Goal: Entertainment & Leisure: Consume media (video, audio)

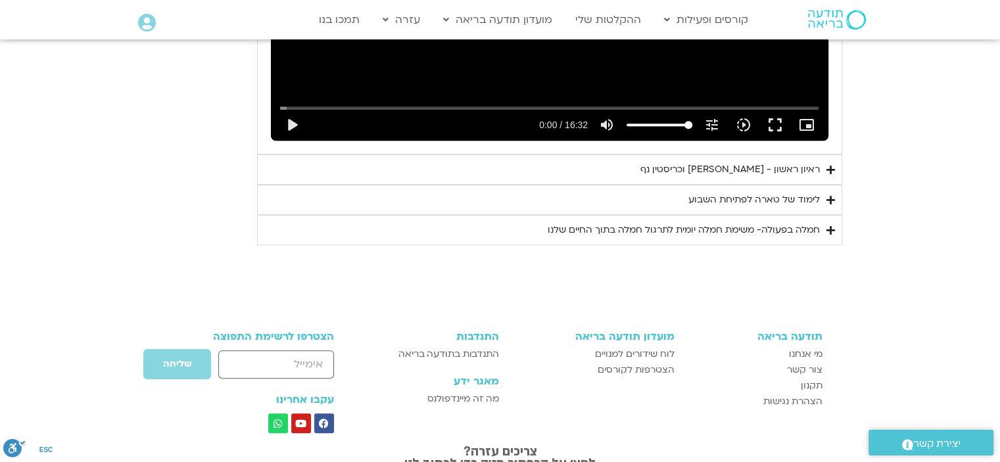
scroll to position [896, 0]
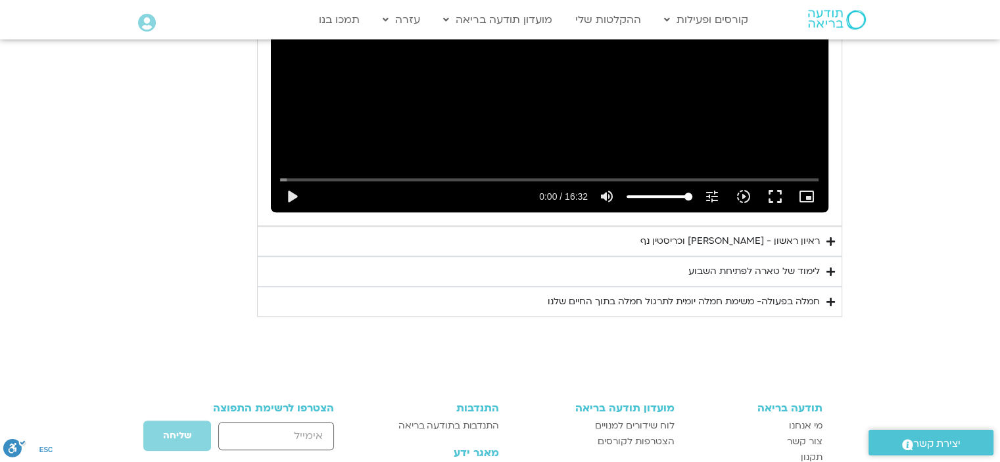
click at [774, 235] on div "ראיון ראשון - [PERSON_NAME] וכריסטין נף" at bounding box center [729, 241] width 179 height 16
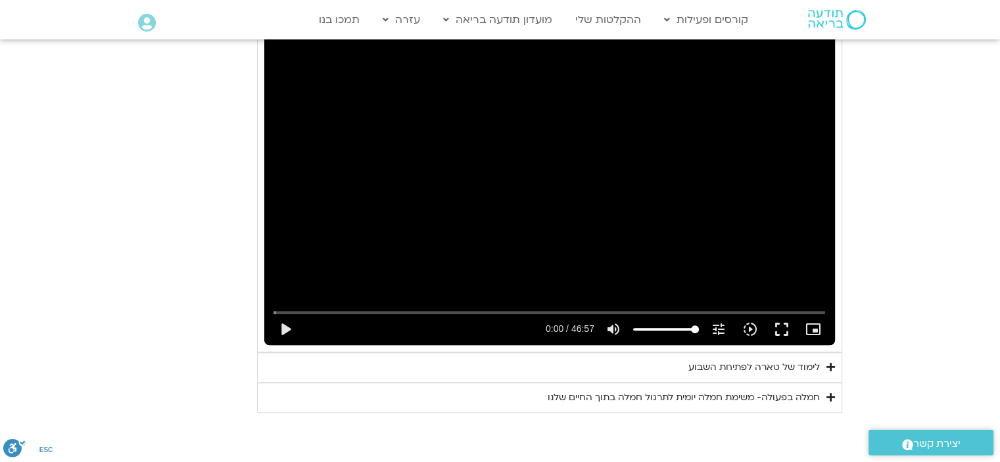
scroll to position [1159, 0]
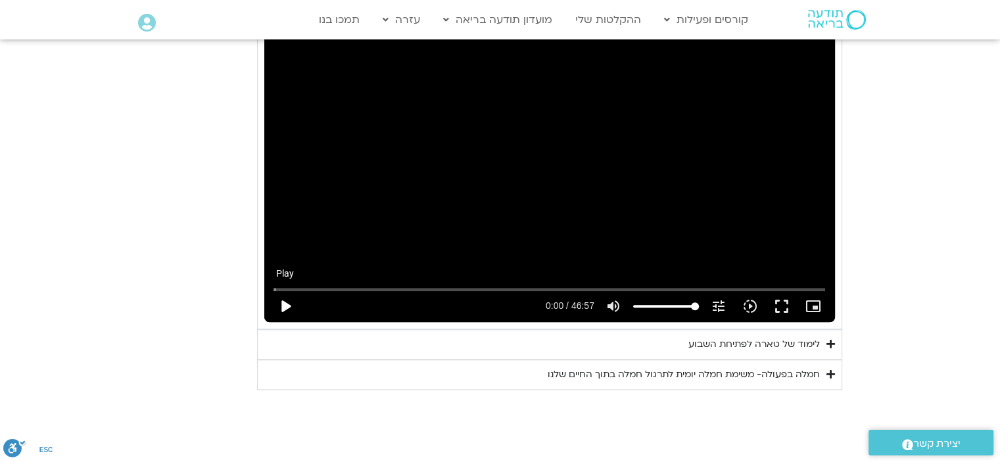
click at [280, 304] on button "play_arrow" at bounding box center [286, 307] width 32 height 32
type input "3.043747"
click at [813, 304] on icon "picture_in_picture_alt" at bounding box center [813, 306] width 16 height 16
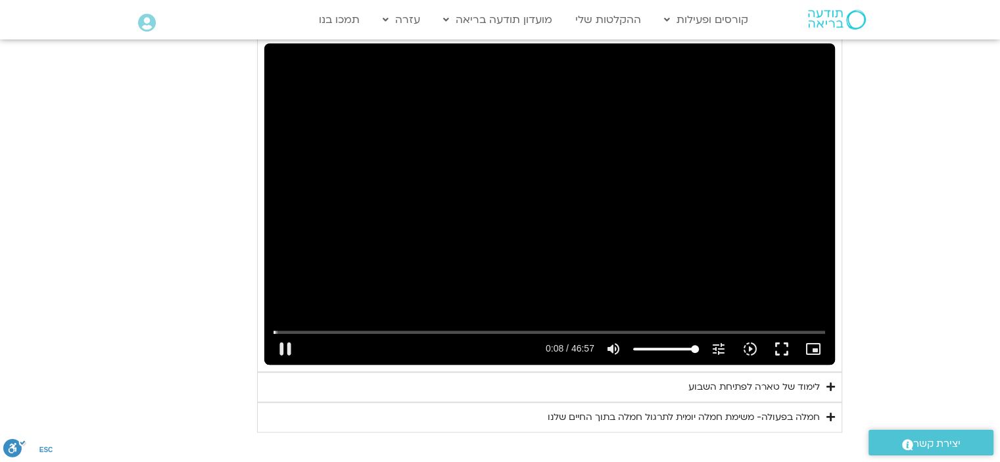
scroll to position [1093, 0]
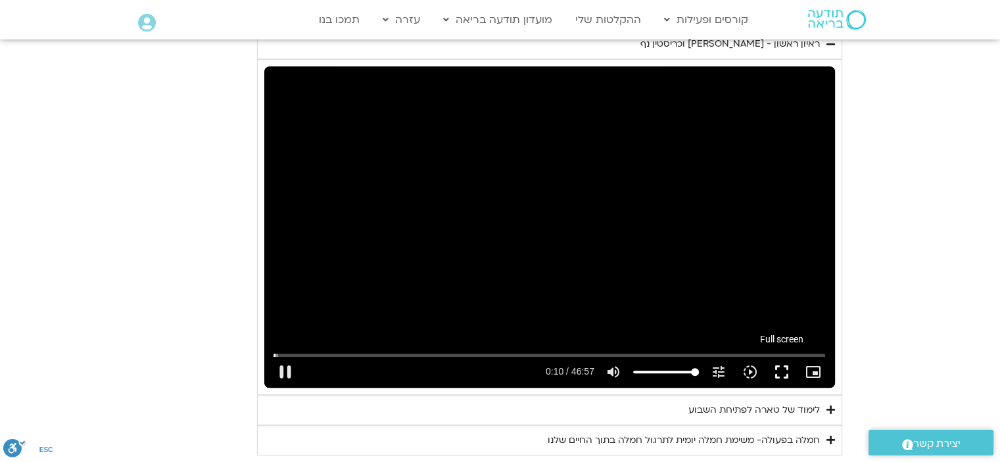
click at [781, 370] on button "fullscreen" at bounding box center [782, 372] width 32 height 32
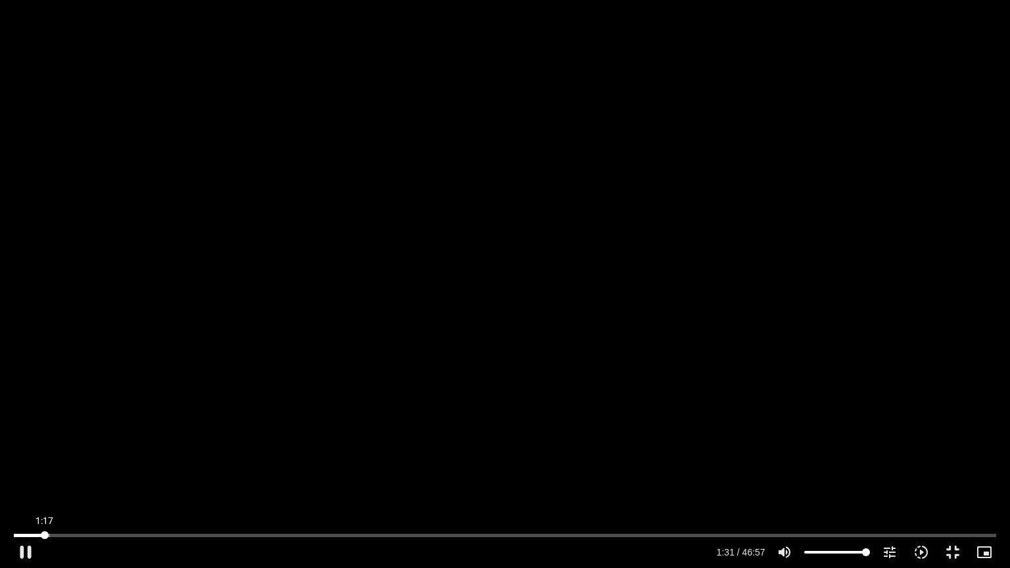
click at [45, 462] on input "Seek" at bounding box center [505, 535] width 982 height 8
click at [34, 462] on input "Seek" at bounding box center [505, 535] width 982 height 8
click at [26, 462] on button "pause" at bounding box center [26, 552] width 32 height 32
click at [40, 462] on input "Seek" at bounding box center [505, 535] width 982 height 8
click at [24, 462] on button "play_arrow" at bounding box center [26, 552] width 32 height 32
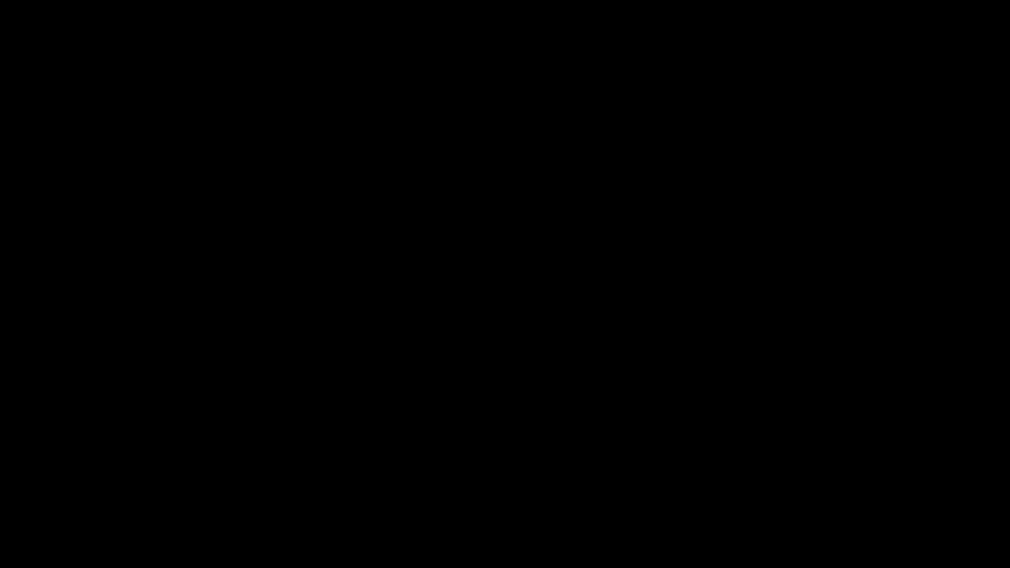
click at [27, 462] on button "pause" at bounding box center [26, 552] width 32 height 32
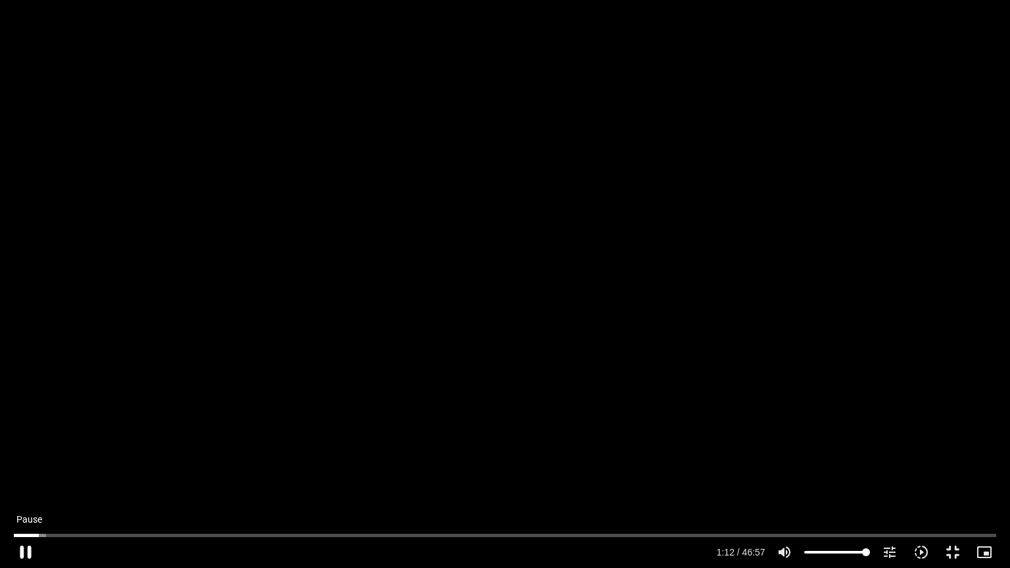
click at [24, 462] on button "pause" at bounding box center [26, 552] width 32 height 32
click at [24, 462] on button "play_arrow" at bounding box center [26, 552] width 32 height 32
click at [25, 462] on button "pause" at bounding box center [26, 552] width 32 height 32
click at [24, 462] on button "play_arrow" at bounding box center [26, 552] width 32 height 32
click at [20, 462] on button "pause" at bounding box center [26, 552] width 32 height 32
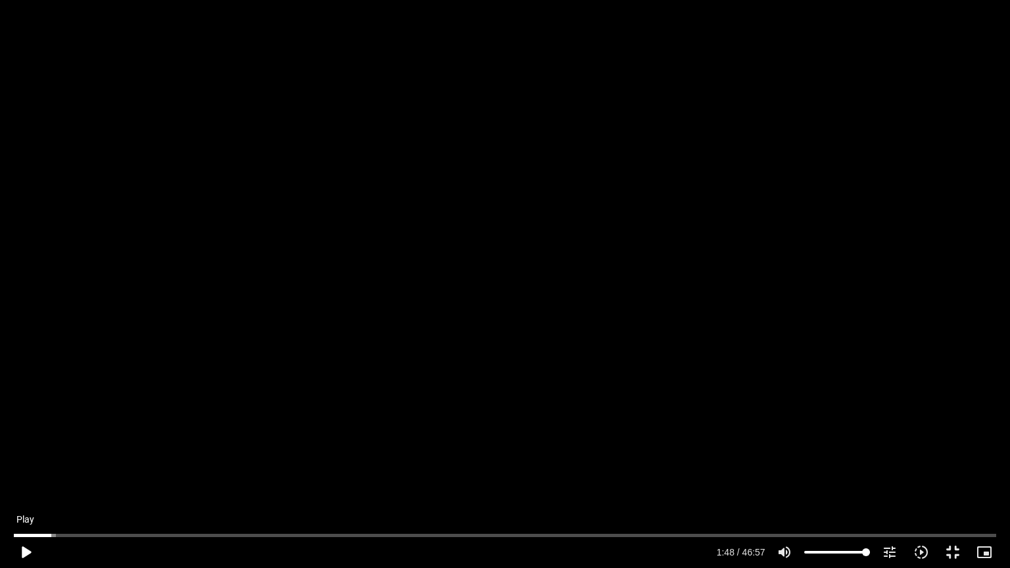
click at [15, 462] on button "play_arrow" at bounding box center [26, 552] width 32 height 32
click at [25, 462] on input "Seek" at bounding box center [505, 535] width 982 height 8
click at [28, 462] on button "pause" at bounding box center [26, 552] width 32 height 32
click at [97, 462] on input "Seek" at bounding box center [505, 535] width 982 height 8
click at [99, 462] on input "Seek" at bounding box center [505, 535] width 982 height 8
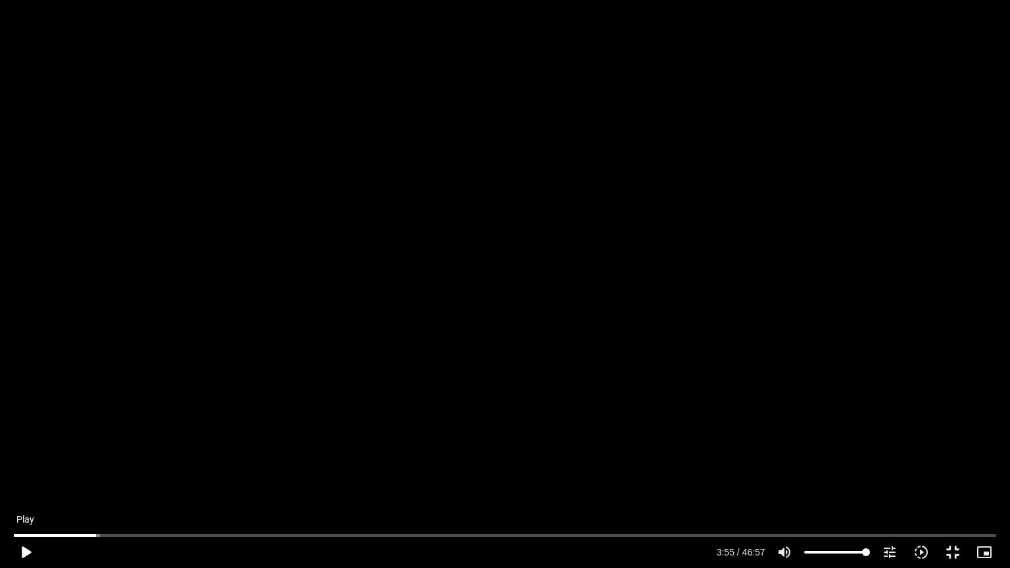
click at [24, 462] on button "play_arrow" at bounding box center [26, 552] width 32 height 32
click at [26, 462] on button "pause" at bounding box center [26, 552] width 32 height 32
click at [22, 462] on button "play_arrow" at bounding box center [26, 552] width 32 height 32
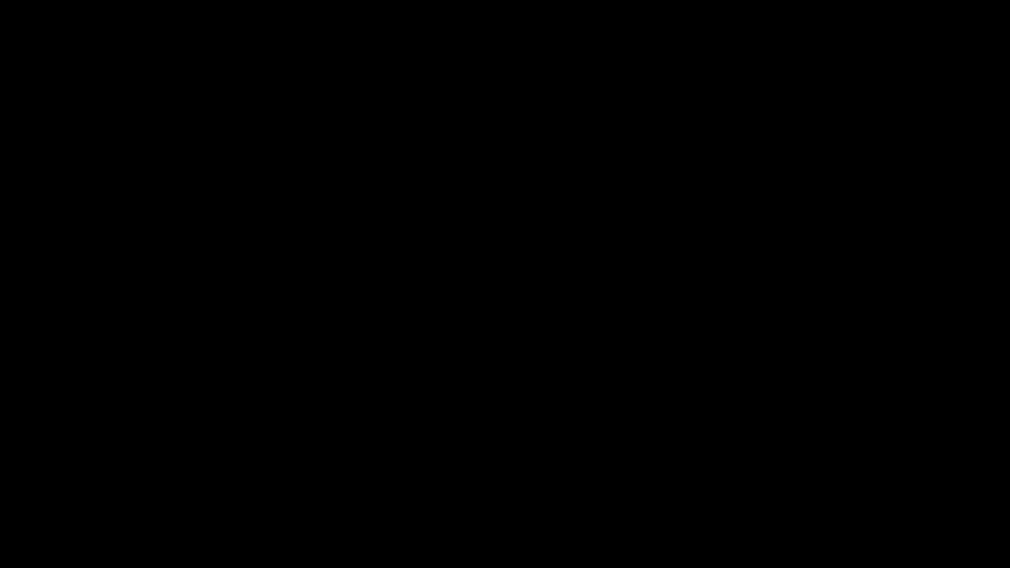
click at [29, 462] on button "pause" at bounding box center [26, 552] width 32 height 32
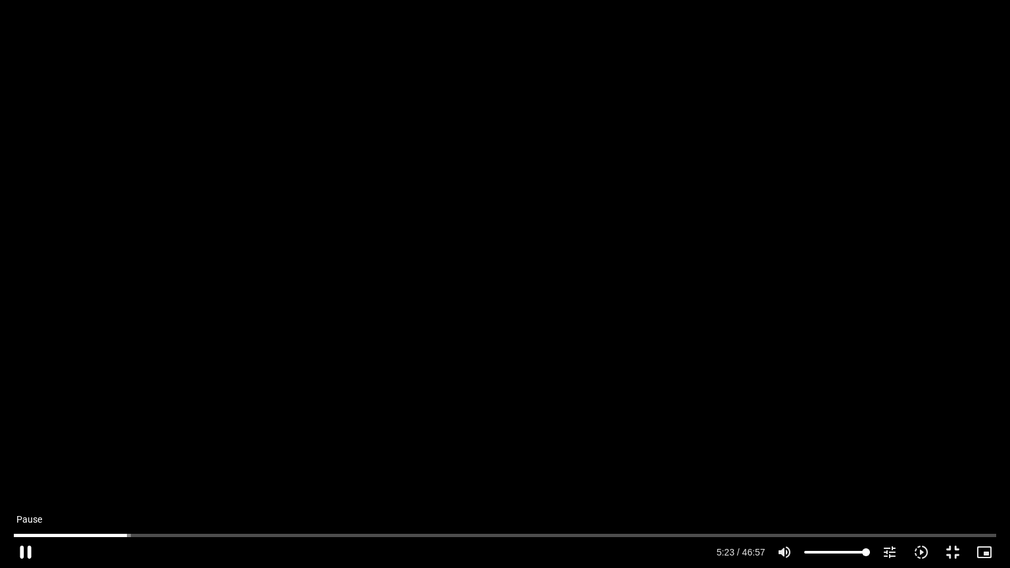
click at [25, 462] on button "pause" at bounding box center [26, 552] width 32 height 32
click at [24, 462] on button "play_arrow" at bounding box center [26, 552] width 32 height 32
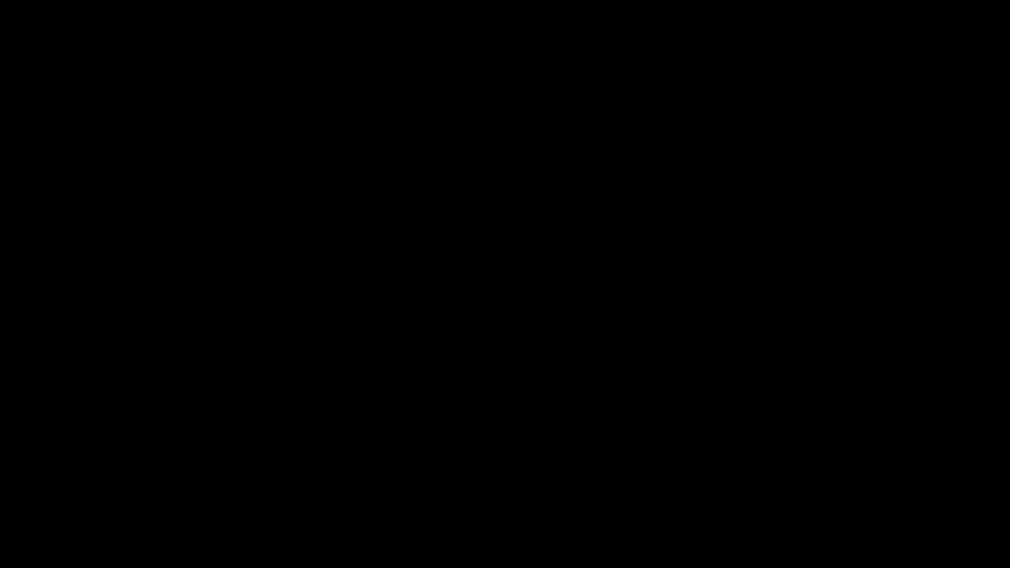
click at [24, 462] on button "pause" at bounding box center [26, 552] width 32 height 32
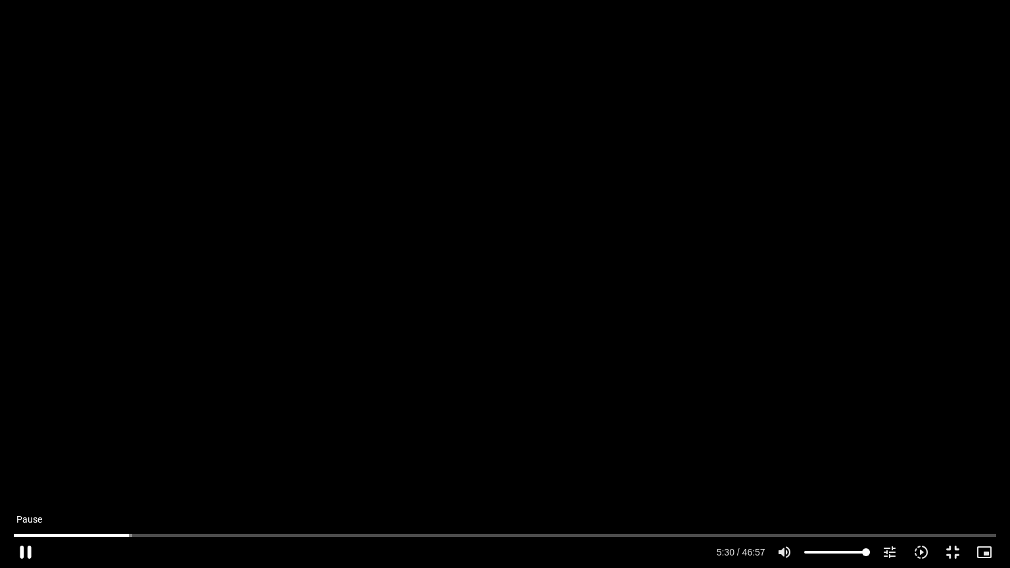
click at [24, 462] on button "pause" at bounding box center [26, 552] width 32 height 32
click at [24, 462] on button "play_arrow" at bounding box center [26, 552] width 32 height 32
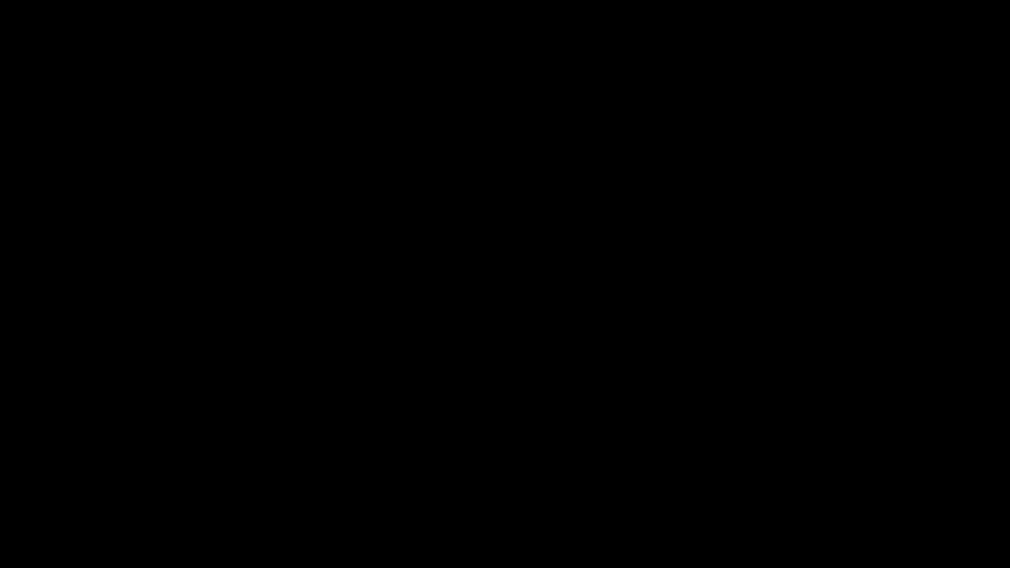
click at [24, 462] on button "pause" at bounding box center [26, 552] width 32 height 32
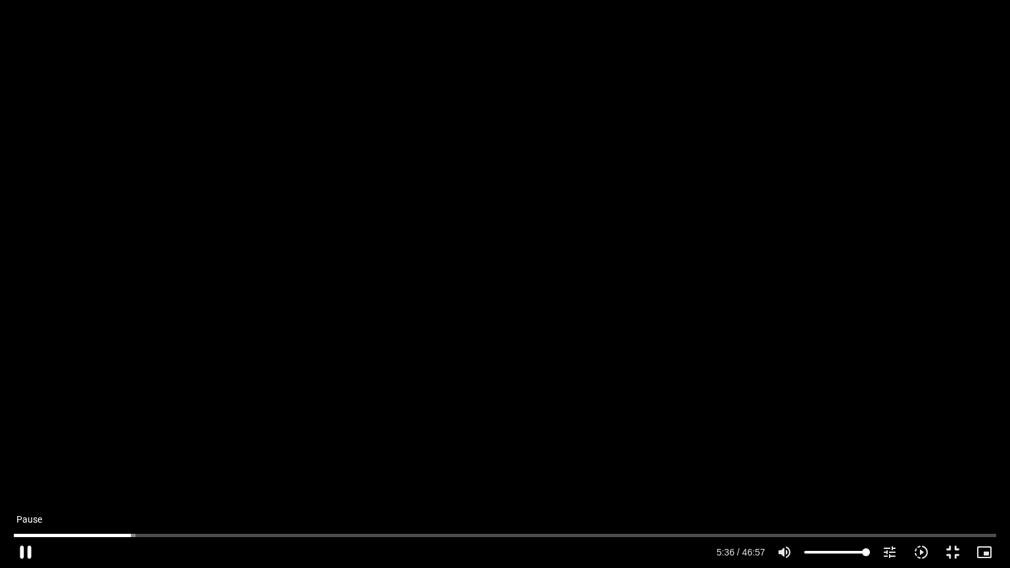
click at [25, 462] on button "pause" at bounding box center [26, 552] width 32 height 32
click at [28, 462] on button "play_arrow" at bounding box center [26, 552] width 32 height 32
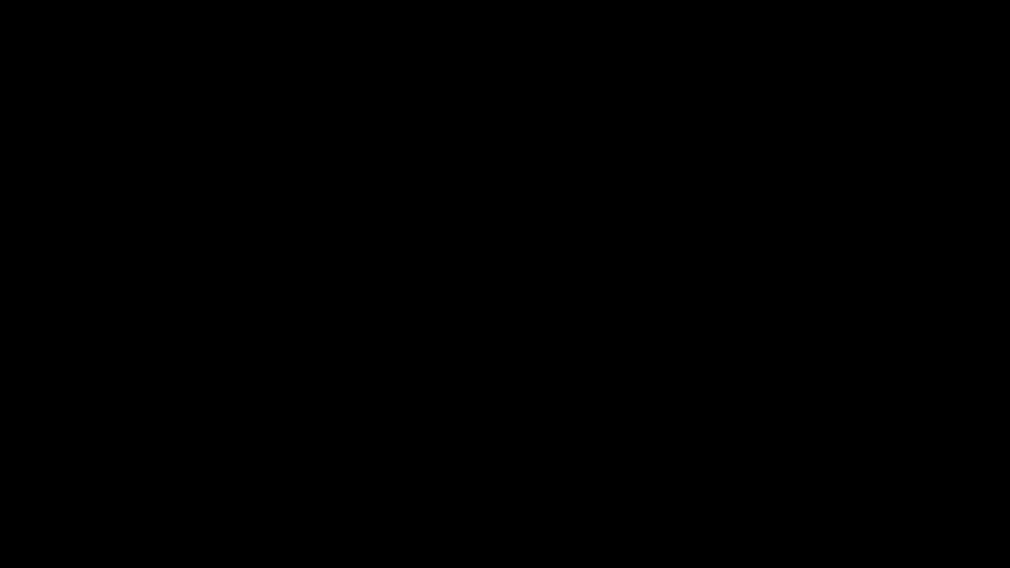
click at [24, 462] on button "pause" at bounding box center [26, 552] width 32 height 32
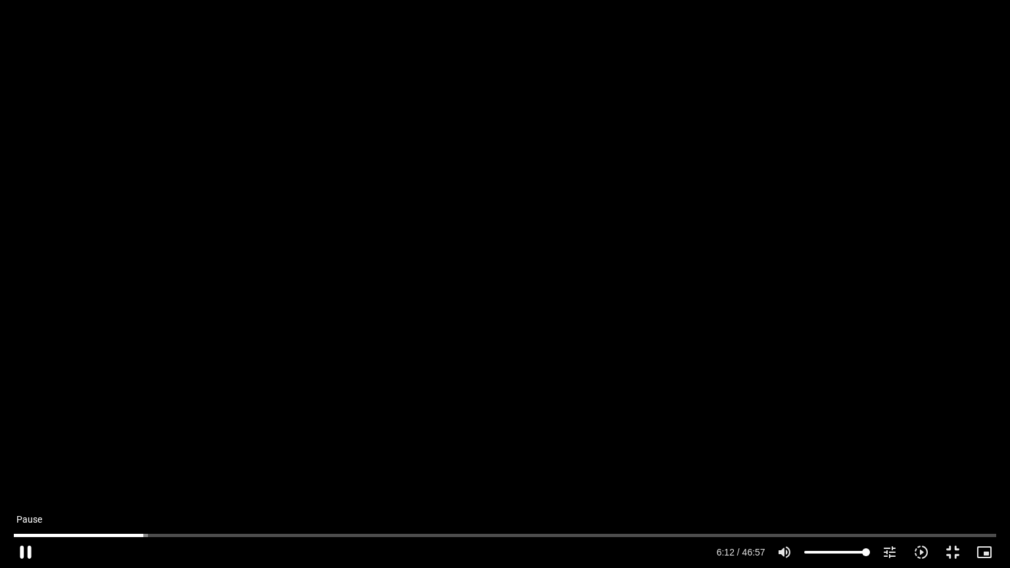
click at [23, 462] on button "pause" at bounding box center [26, 552] width 32 height 32
click at [25, 462] on button "play_arrow" at bounding box center [26, 552] width 32 height 32
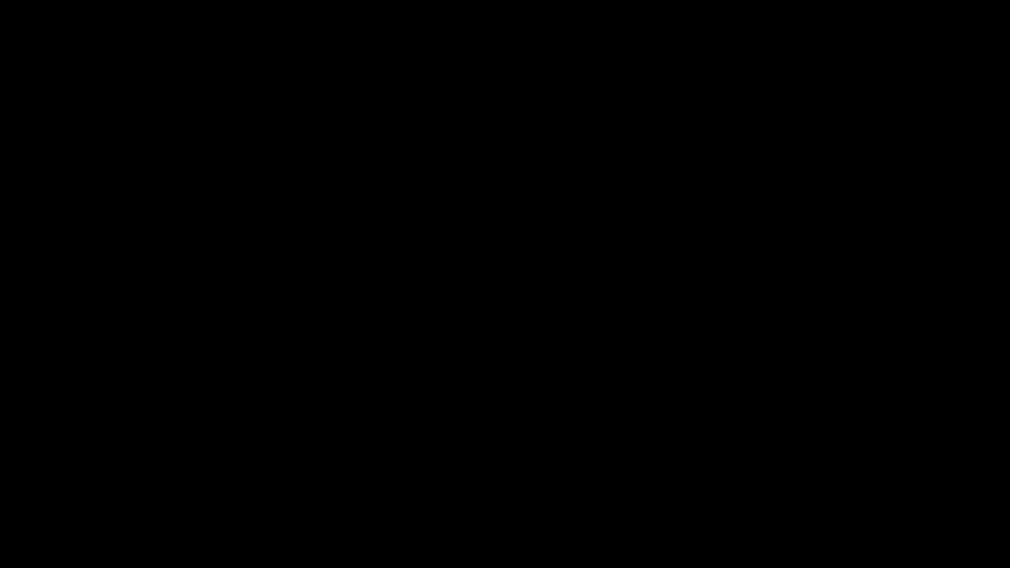
click at [26, 462] on button "pause" at bounding box center [26, 552] width 32 height 32
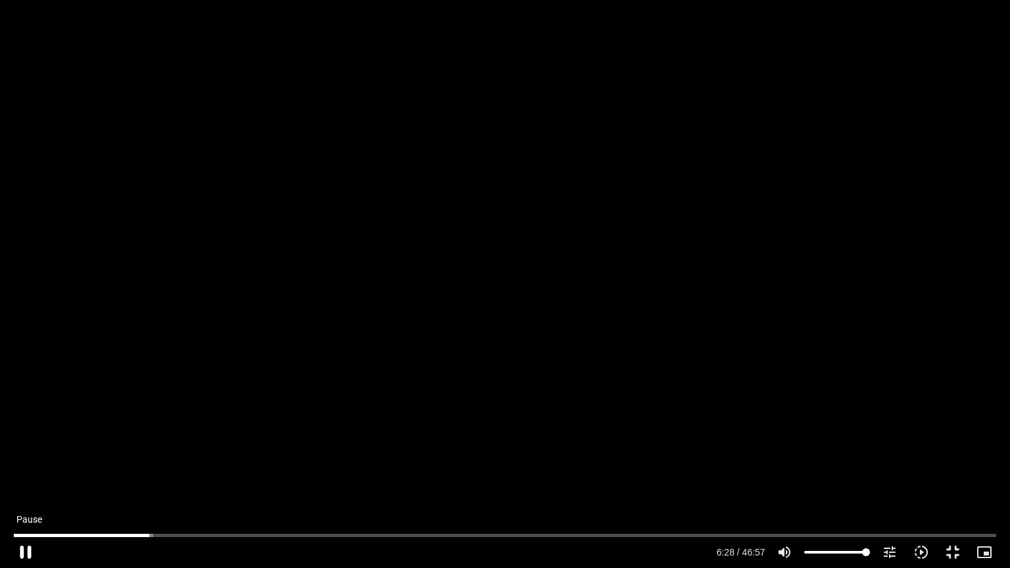
click at [30, 462] on button "pause" at bounding box center [26, 552] width 32 height 32
click at [26, 462] on button "play_arrow" at bounding box center [26, 552] width 32 height 32
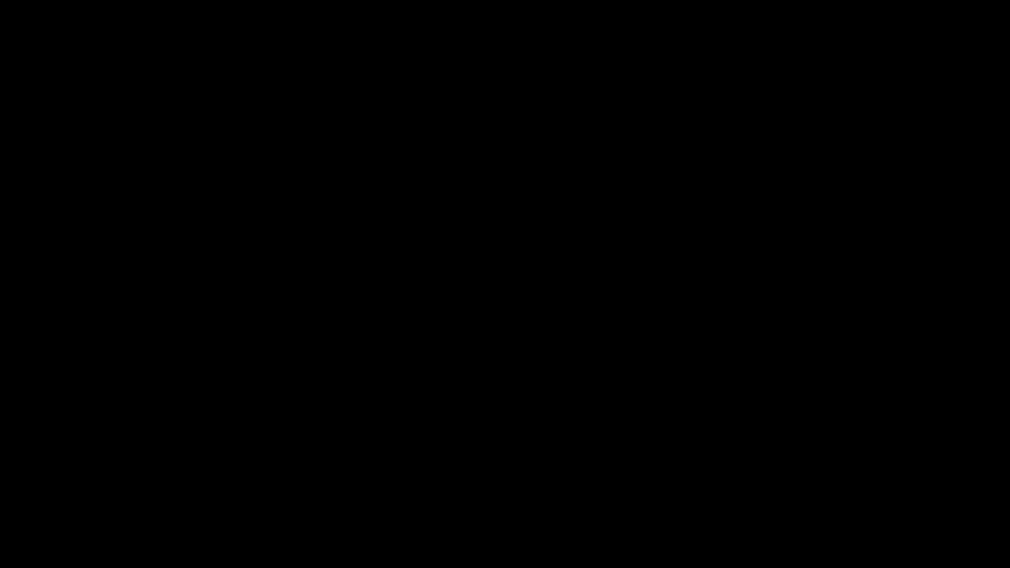
click at [26, 462] on button "pause" at bounding box center [26, 552] width 32 height 32
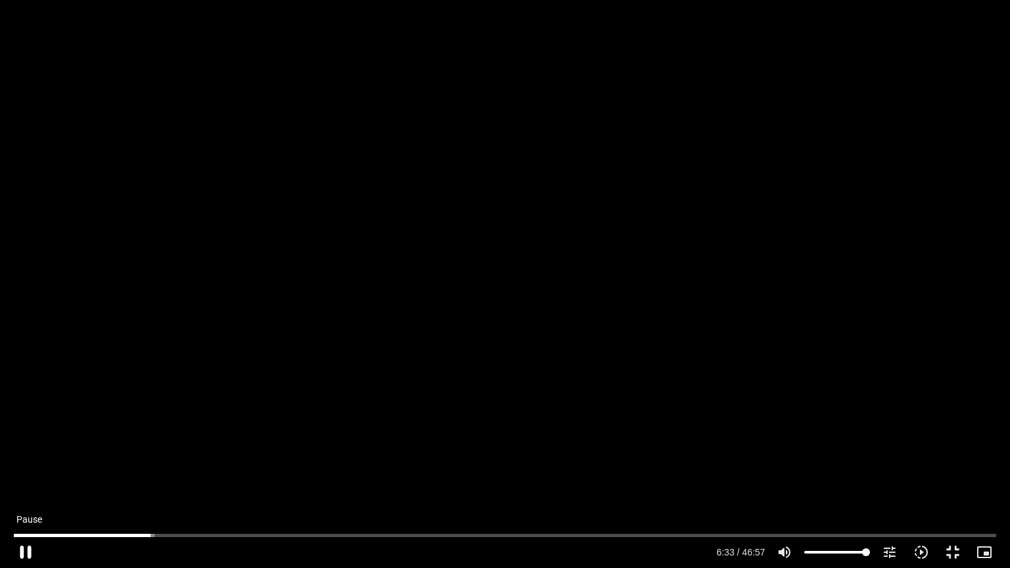
click at [20, 462] on button "pause" at bounding box center [26, 552] width 32 height 32
click at [26, 462] on button "play_arrow" at bounding box center [26, 552] width 32 height 32
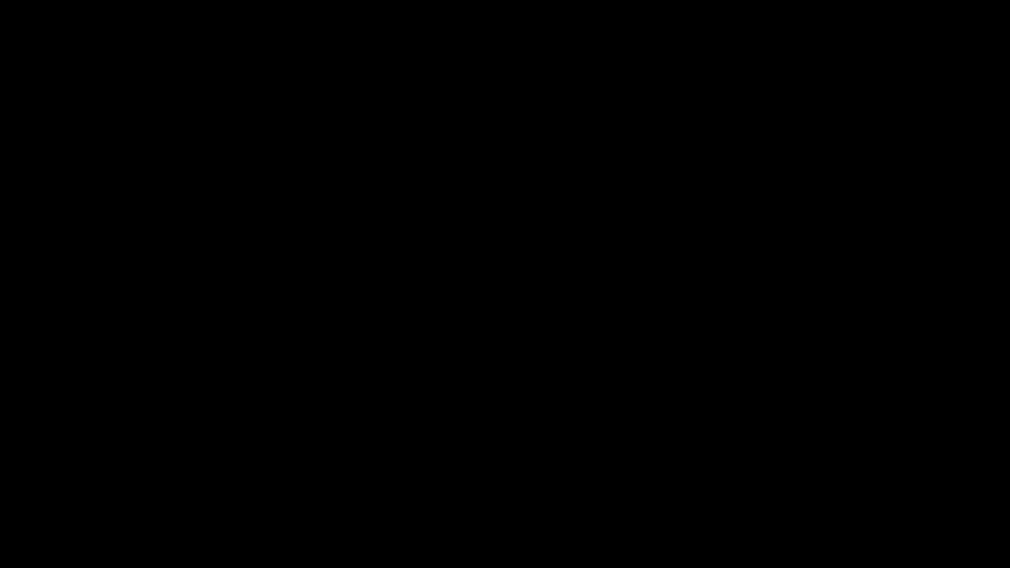
click at [22, 462] on button "pause" at bounding box center [26, 552] width 32 height 32
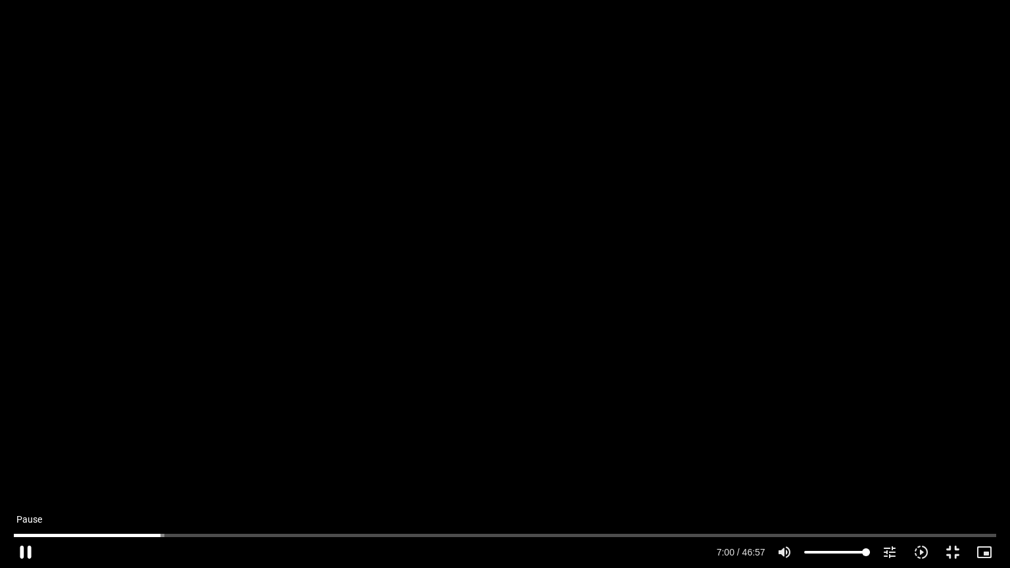
click at [24, 462] on button "pause" at bounding box center [26, 552] width 32 height 32
click at [24, 462] on button "play_arrow" at bounding box center [26, 552] width 32 height 32
click at [23, 462] on button "pause" at bounding box center [26, 552] width 32 height 32
click at [26, 462] on button "play_arrow" at bounding box center [26, 552] width 32 height 32
click at [25, 462] on button "pause" at bounding box center [26, 552] width 32 height 32
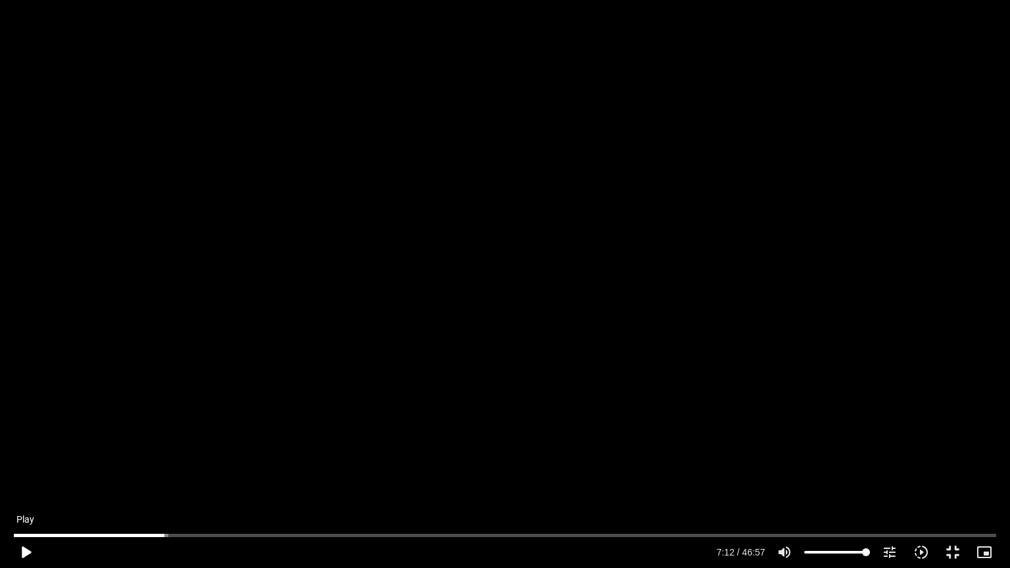
click at [28, 462] on button "play_arrow" at bounding box center [26, 552] width 32 height 32
click at [26, 462] on button "pause" at bounding box center [26, 552] width 32 height 32
click at [24, 462] on button "play_arrow" at bounding box center [26, 552] width 32 height 32
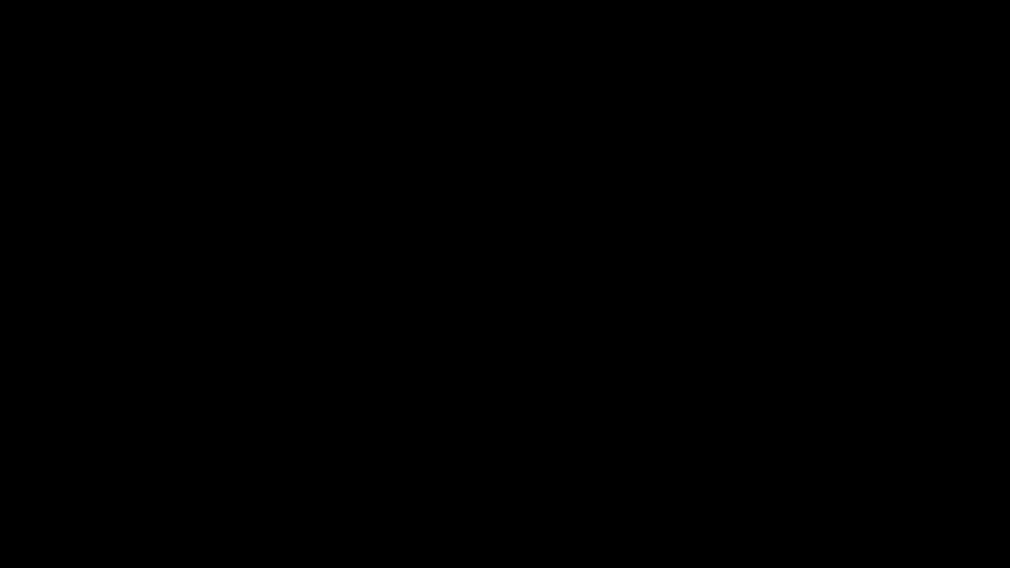
click at [24, 462] on button "pause" at bounding box center [26, 552] width 32 height 32
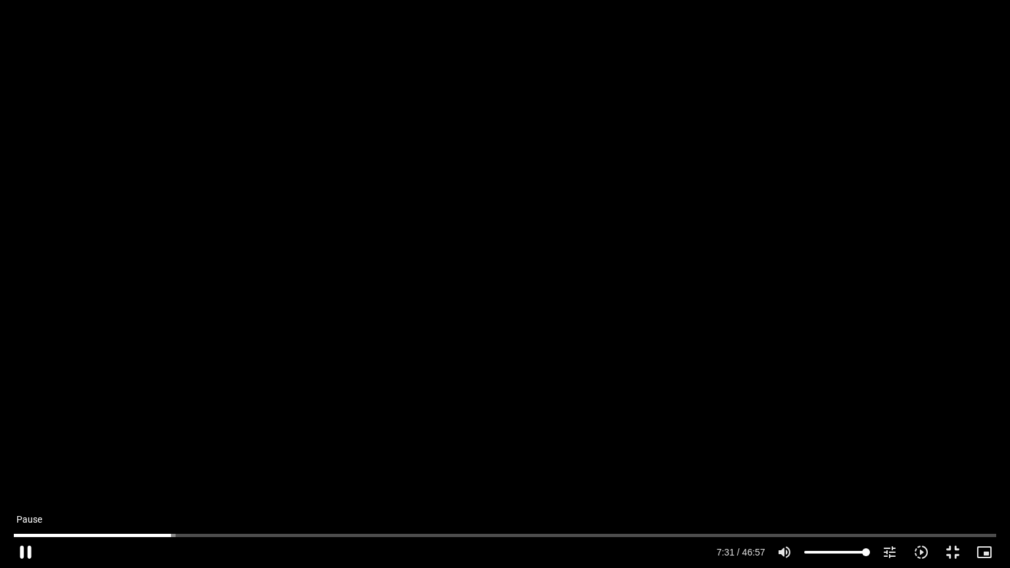
click at [26, 462] on button "pause" at bounding box center [26, 552] width 32 height 32
click at [24, 462] on button "play_arrow" at bounding box center [26, 552] width 32 height 32
click at [23, 462] on button "pause" at bounding box center [26, 552] width 32 height 32
click at [25, 462] on button "play_arrow" at bounding box center [26, 552] width 32 height 32
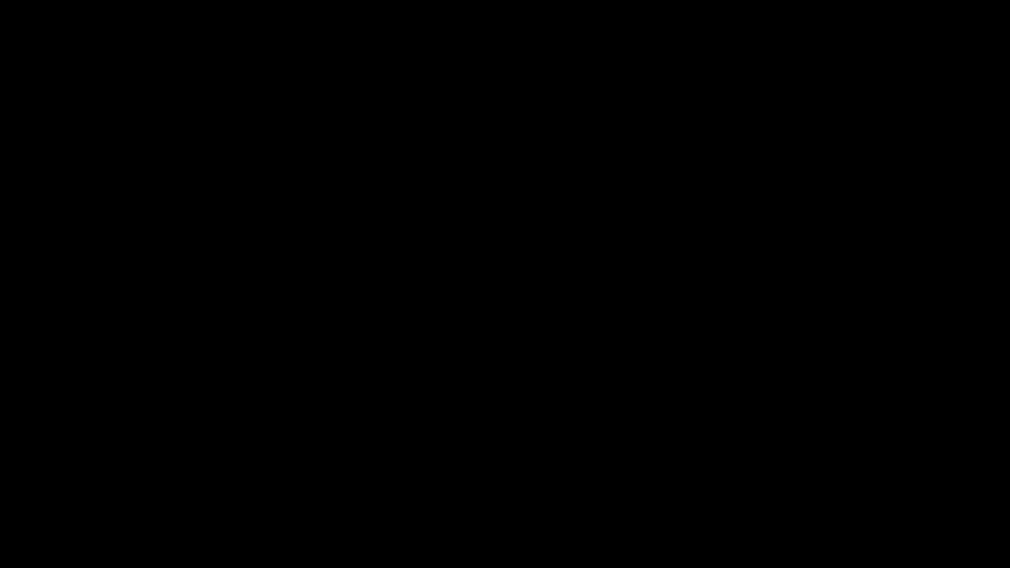
click at [25, 462] on button "pause" at bounding box center [26, 552] width 32 height 32
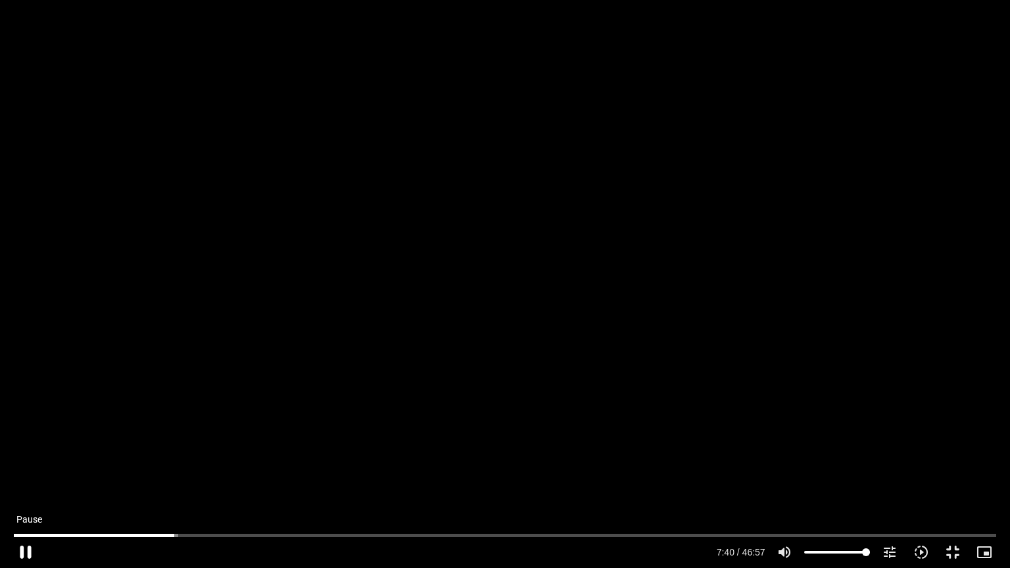
click at [18, 462] on button "pause" at bounding box center [26, 552] width 32 height 32
click at [26, 462] on button "play_arrow" at bounding box center [26, 552] width 32 height 32
click at [18, 462] on button "pause" at bounding box center [26, 552] width 32 height 32
click at [175, 462] on input "Seek" at bounding box center [505, 535] width 982 height 8
click at [176, 462] on input "Seek" at bounding box center [505, 535] width 982 height 8
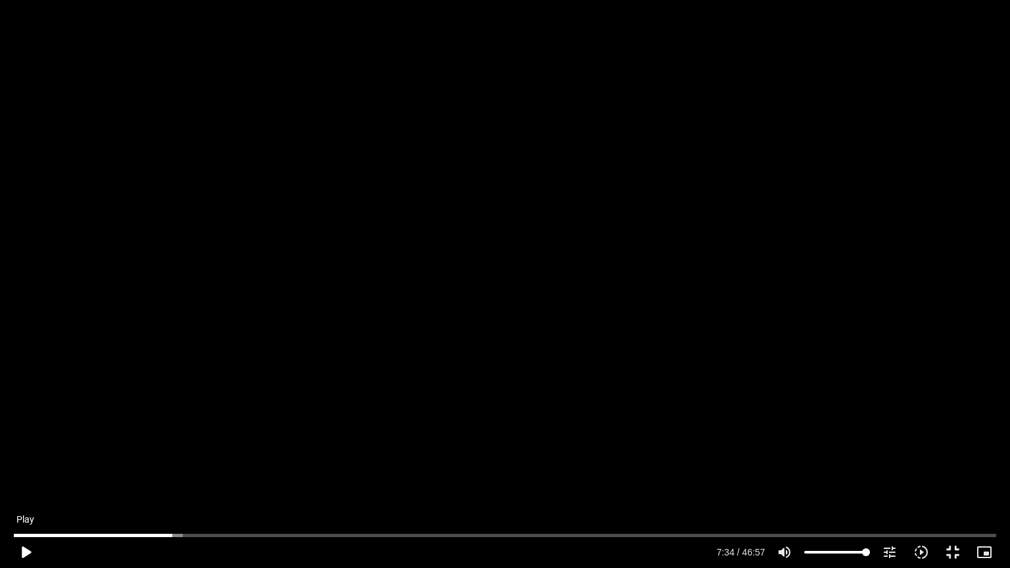
click at [26, 462] on button "play_arrow" at bounding box center [26, 552] width 32 height 32
click at [25, 462] on button "pause" at bounding box center [26, 552] width 32 height 32
click at [28, 462] on button "play_arrow" at bounding box center [26, 552] width 32 height 32
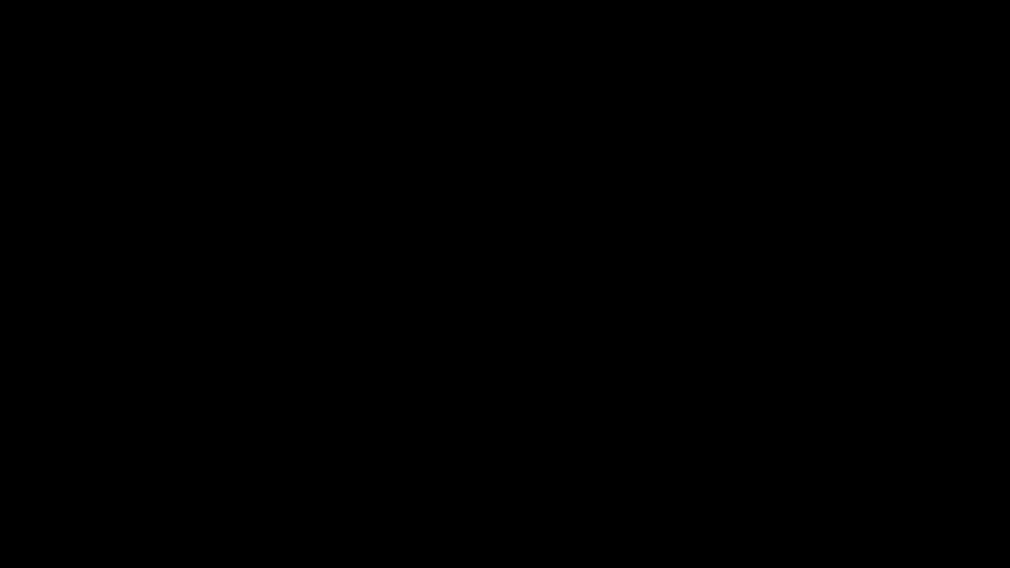
click at [28, 462] on button "pause" at bounding box center [26, 552] width 32 height 32
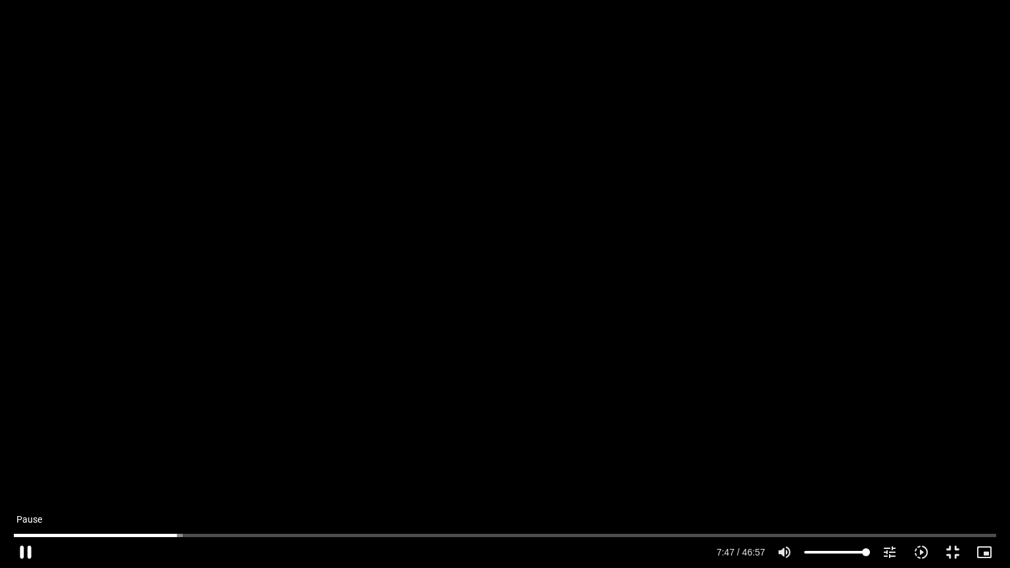
click at [29, 462] on button "pause" at bounding box center [26, 552] width 32 height 32
click at [21, 462] on button "play_arrow" at bounding box center [26, 552] width 32 height 32
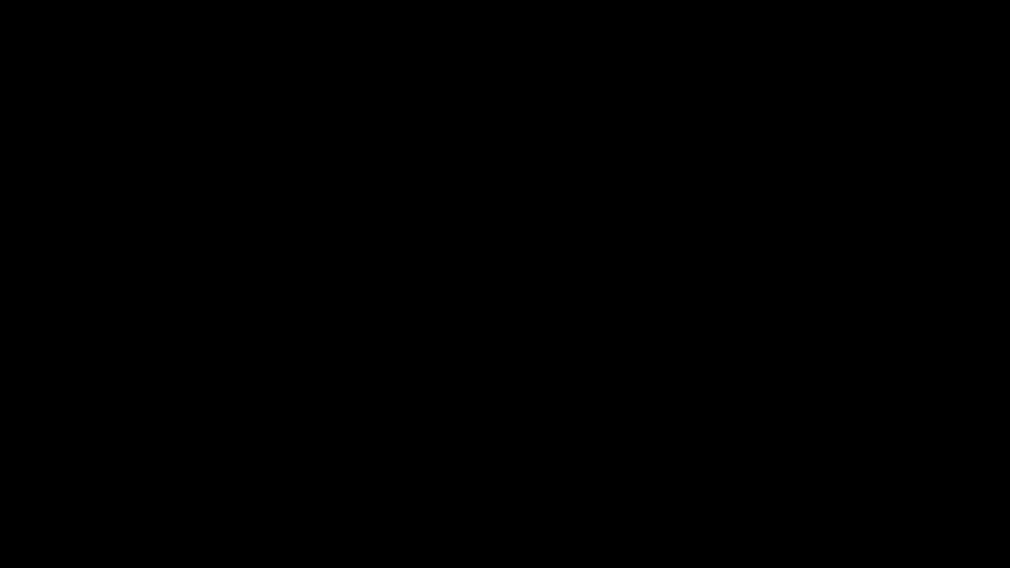
click at [29, 462] on button "pause" at bounding box center [26, 552] width 32 height 32
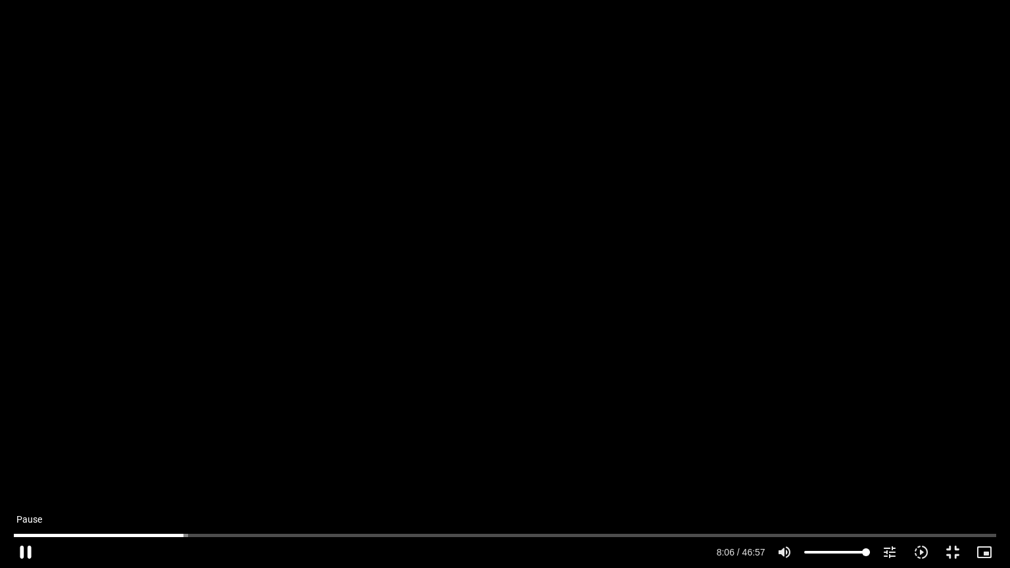
click at [24, 462] on button "pause" at bounding box center [26, 552] width 32 height 32
click at [29, 462] on button "play_arrow" at bounding box center [26, 552] width 32 height 32
click at [26, 462] on button "pause" at bounding box center [26, 552] width 32 height 32
click at [26, 462] on button "play_arrow" at bounding box center [26, 552] width 32 height 32
click at [24, 462] on button "pause" at bounding box center [26, 552] width 32 height 32
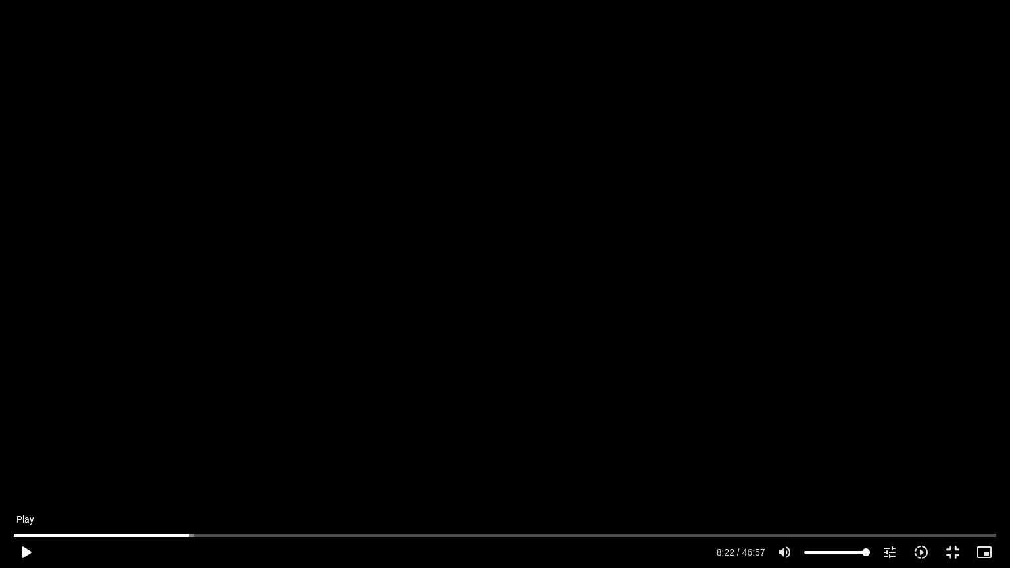
click at [22, 462] on button "play_arrow" at bounding box center [26, 552] width 32 height 32
click at [22, 462] on button "pause" at bounding box center [26, 552] width 32 height 32
click at [25, 462] on button "pause" at bounding box center [26, 552] width 32 height 32
click at [24, 462] on button "play_arrow" at bounding box center [26, 552] width 32 height 32
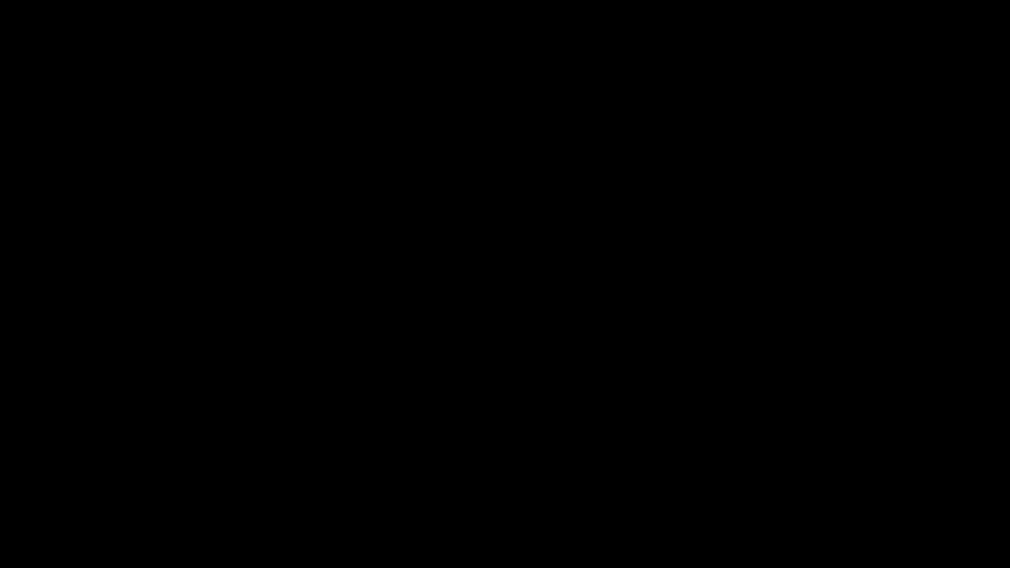
click at [24, 462] on button "pause" at bounding box center [26, 552] width 32 height 32
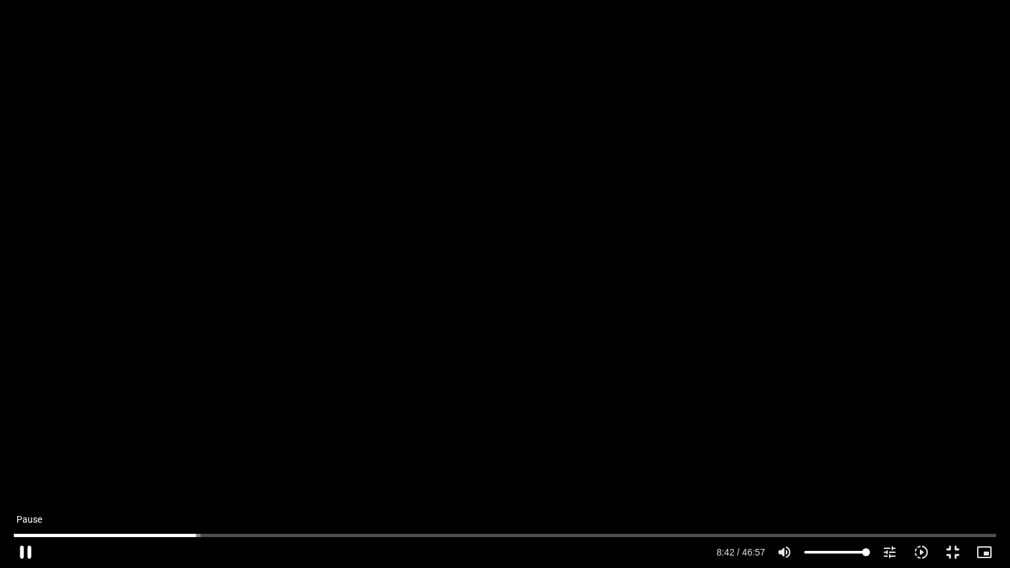
click at [24, 462] on button "pause" at bounding box center [26, 552] width 32 height 32
click at [28, 462] on button "play_arrow" at bounding box center [26, 552] width 32 height 32
click at [24, 462] on button "pause" at bounding box center [26, 552] width 32 height 32
click at [27, 462] on button "play_arrow" at bounding box center [26, 552] width 32 height 32
click at [23, 462] on button "pause" at bounding box center [26, 552] width 32 height 32
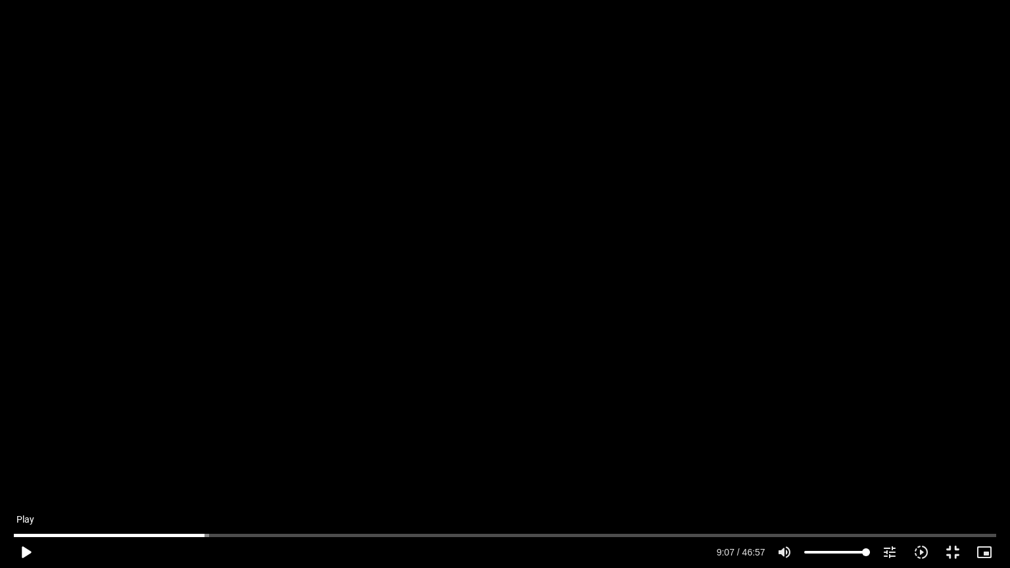
click at [22, 462] on button "play_arrow" at bounding box center [26, 552] width 32 height 32
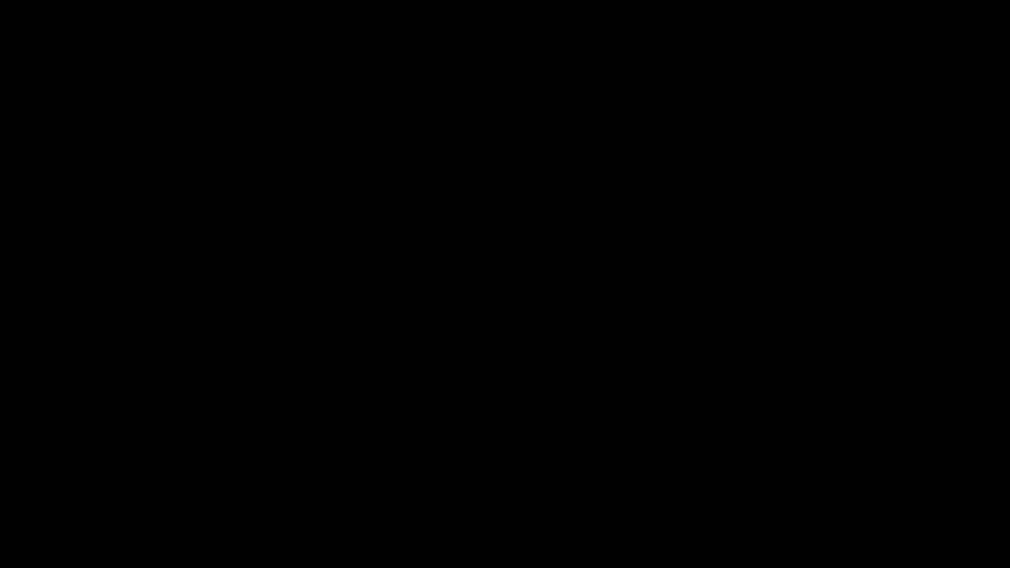
click at [26, 462] on button "pause" at bounding box center [26, 552] width 32 height 32
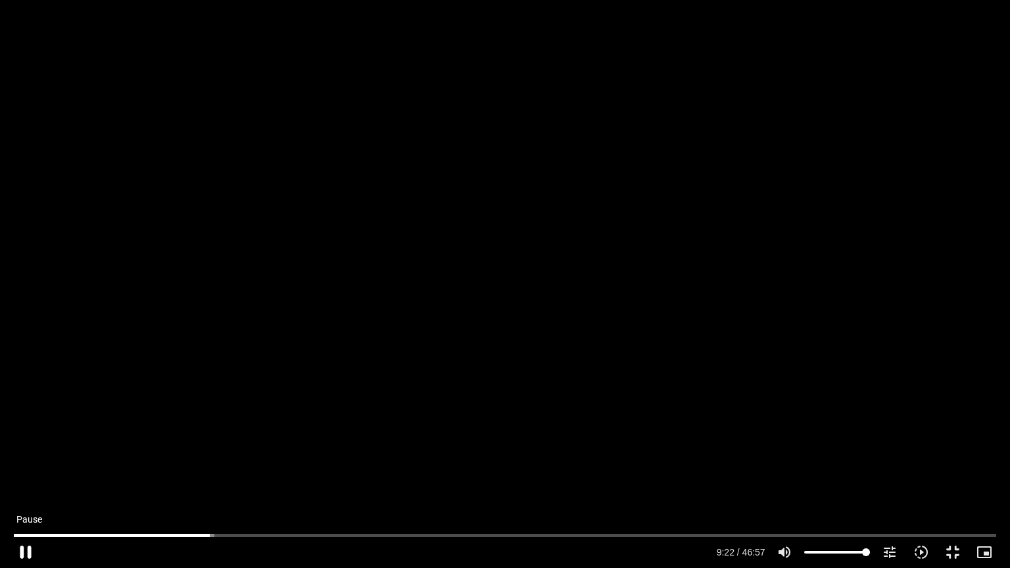
click at [22, 462] on button "pause" at bounding box center [26, 552] width 32 height 32
click at [211, 462] on input "Seek" at bounding box center [505, 535] width 982 height 8
click at [208, 462] on input "Seek" at bounding box center [505, 535] width 982 height 8
click at [207, 462] on input "Seek" at bounding box center [505, 535] width 982 height 8
click at [24, 462] on button "play_arrow" at bounding box center [26, 552] width 32 height 32
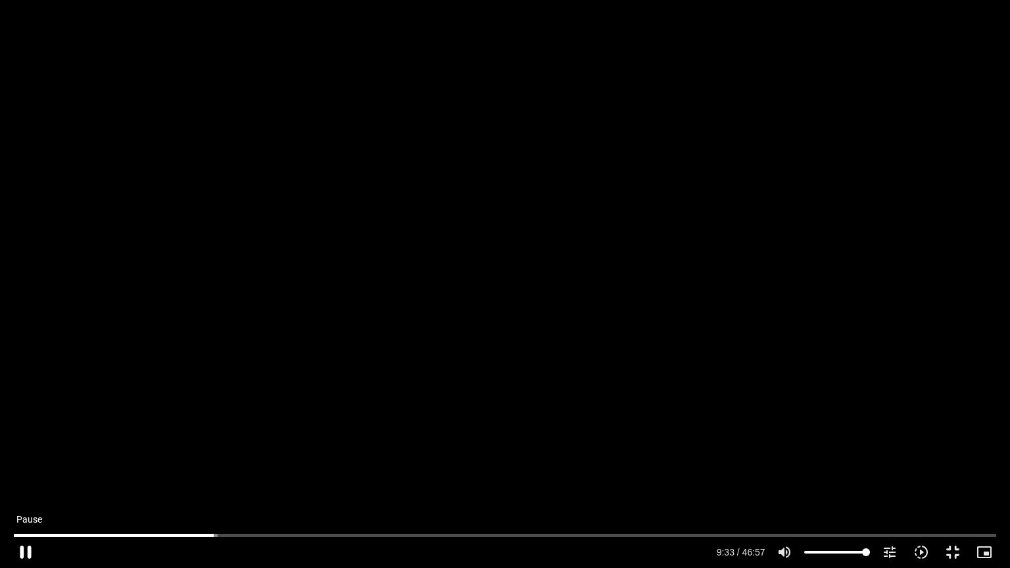
click at [30, 462] on button "pause" at bounding box center [26, 552] width 32 height 32
click at [24, 462] on button "play_arrow" at bounding box center [26, 552] width 32 height 32
click at [28, 462] on button "pause" at bounding box center [26, 552] width 32 height 32
click at [26, 462] on button "play_arrow" at bounding box center [26, 552] width 32 height 32
click at [26, 462] on button "pause" at bounding box center [26, 552] width 32 height 32
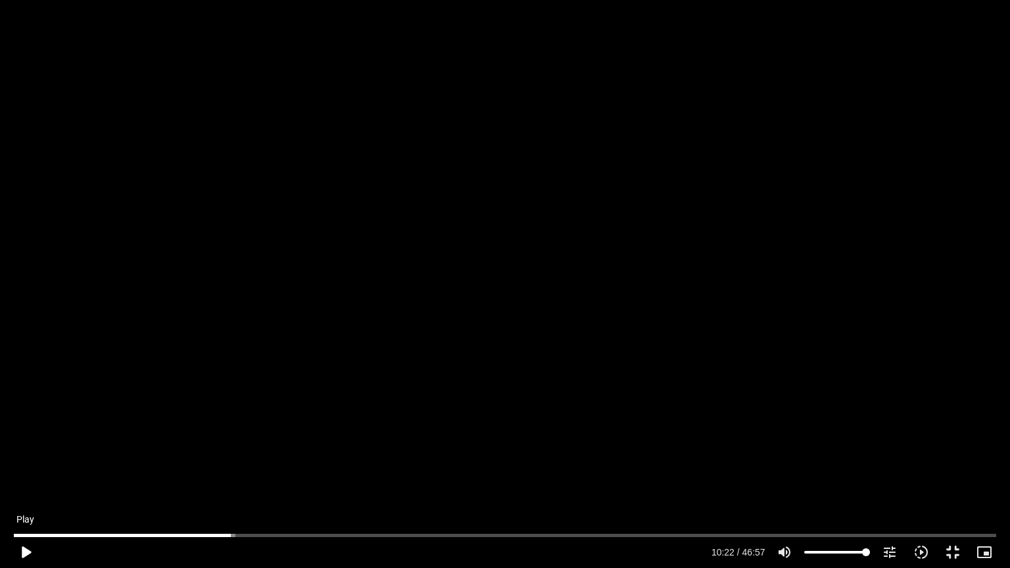
click at [24, 462] on button "play_arrow" at bounding box center [26, 552] width 32 height 32
click at [24, 462] on button "pause" at bounding box center [26, 552] width 32 height 32
click at [25, 462] on button "play_arrow" at bounding box center [26, 552] width 32 height 32
click at [21, 462] on button "pause" at bounding box center [26, 552] width 32 height 32
click at [26, 462] on button "play_arrow" at bounding box center [26, 552] width 32 height 32
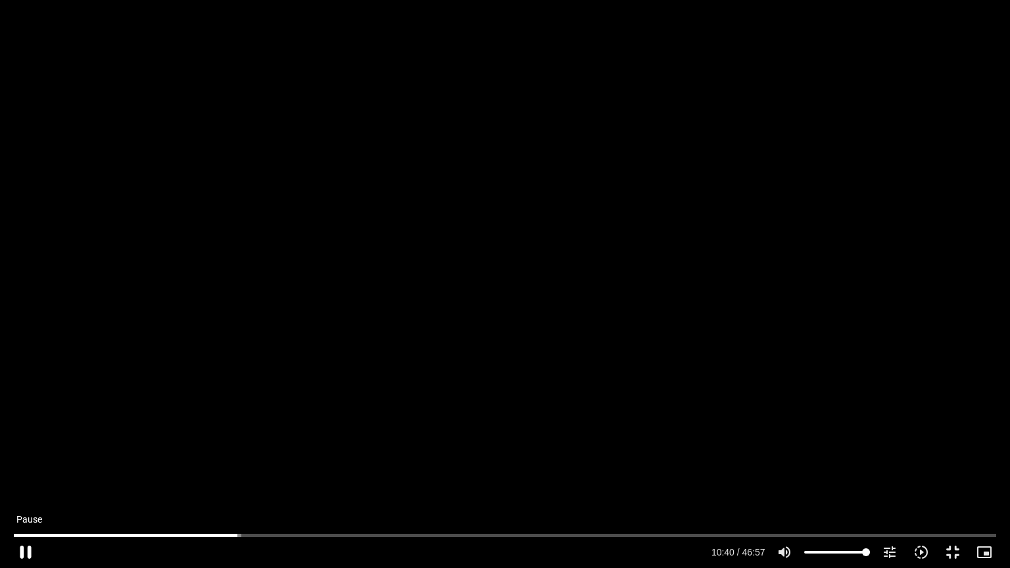
click at [24, 462] on button "pause" at bounding box center [26, 552] width 32 height 32
click at [26, 462] on button "play_arrow" at bounding box center [26, 552] width 32 height 32
click at [28, 462] on button "pause" at bounding box center [26, 552] width 32 height 32
click at [24, 462] on button "play_arrow" at bounding box center [26, 552] width 32 height 32
click at [16, 462] on button "pause" at bounding box center [26, 552] width 32 height 32
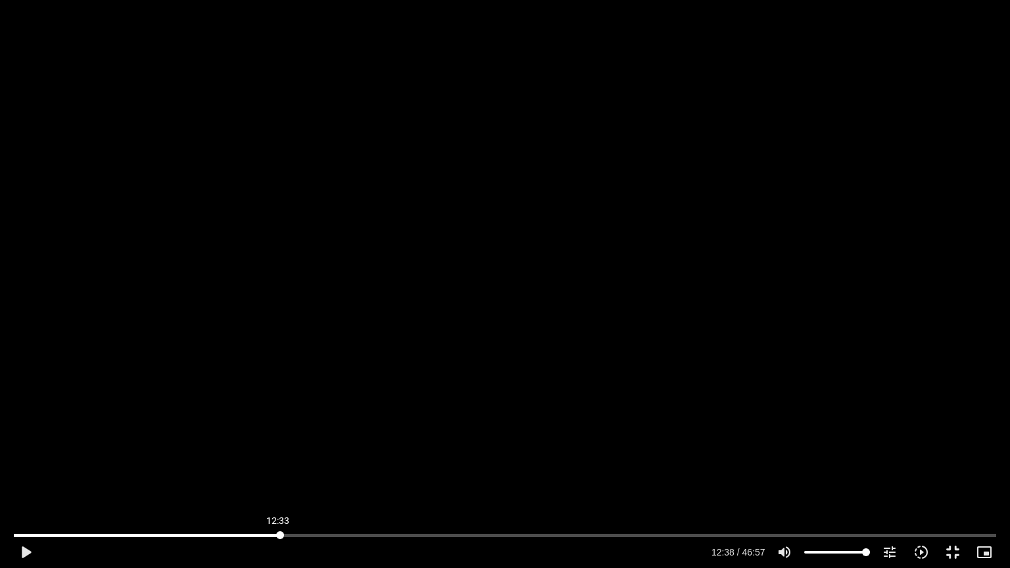
click at [278, 462] on input "Seek" at bounding box center [505, 535] width 982 height 8
click at [22, 462] on button "play_arrow" at bounding box center [26, 552] width 32 height 32
click at [277, 462] on input "Seek" at bounding box center [505, 535] width 982 height 8
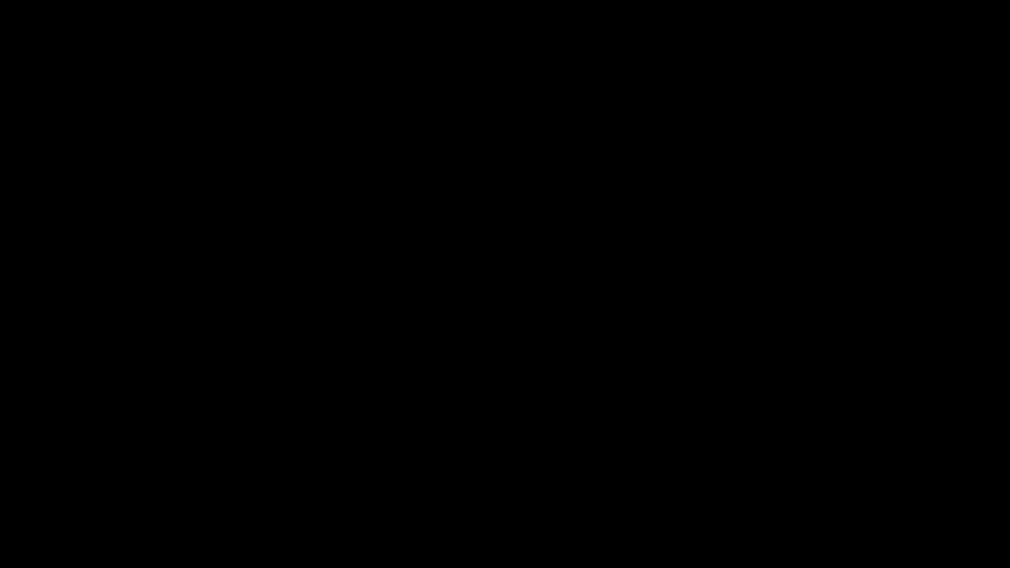
click at [26, 462] on button "pause" at bounding box center [26, 552] width 32 height 32
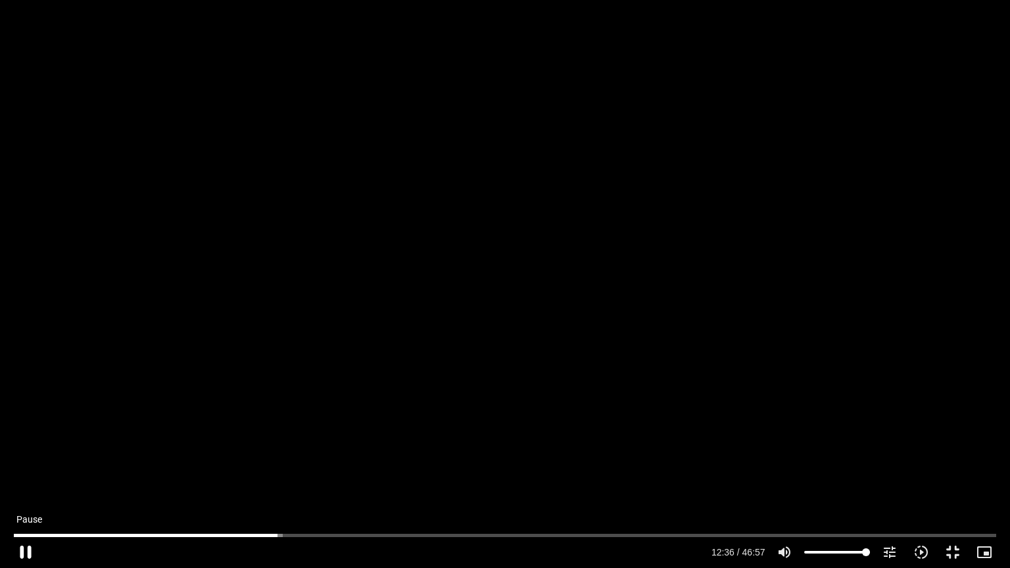
click at [26, 462] on button "pause" at bounding box center [26, 552] width 32 height 32
click at [26, 462] on button "play_arrow" at bounding box center [26, 552] width 32 height 32
click at [26, 462] on button "pause" at bounding box center [26, 552] width 32 height 32
click at [25, 462] on button "play_arrow" at bounding box center [26, 552] width 32 height 32
click at [25, 462] on button "pause" at bounding box center [26, 552] width 32 height 32
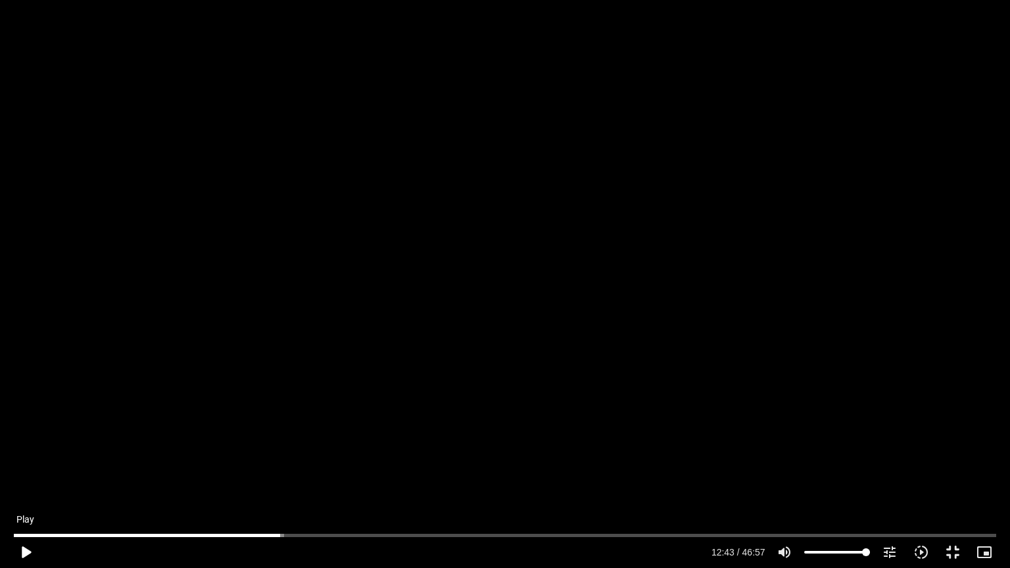
click at [25, 462] on button "play_arrow" at bounding box center [26, 552] width 32 height 32
click at [26, 462] on button "pause" at bounding box center [26, 552] width 32 height 32
click at [21, 462] on button "play_arrow" at bounding box center [26, 552] width 32 height 32
click at [21, 462] on button "pause" at bounding box center [26, 552] width 32 height 32
click at [21, 462] on button "play_arrow" at bounding box center [26, 552] width 32 height 32
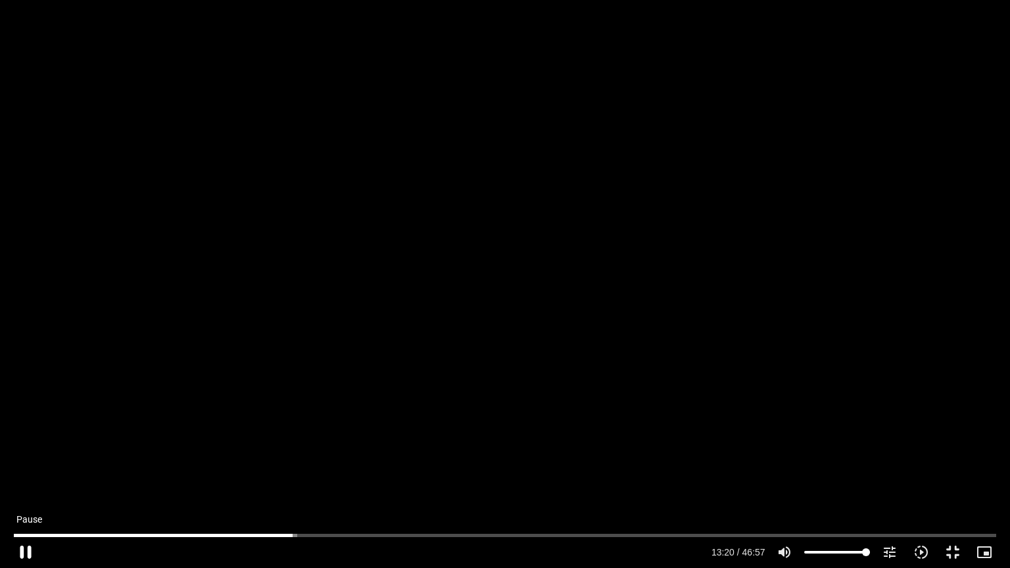
click at [22, 462] on button "pause" at bounding box center [26, 552] width 32 height 32
click at [26, 462] on button "play_arrow" at bounding box center [26, 552] width 32 height 32
click at [28, 462] on button "pause" at bounding box center [26, 552] width 32 height 32
click at [23, 462] on button "play_arrow" at bounding box center [26, 552] width 32 height 32
click at [22, 462] on button "pause" at bounding box center [26, 552] width 32 height 32
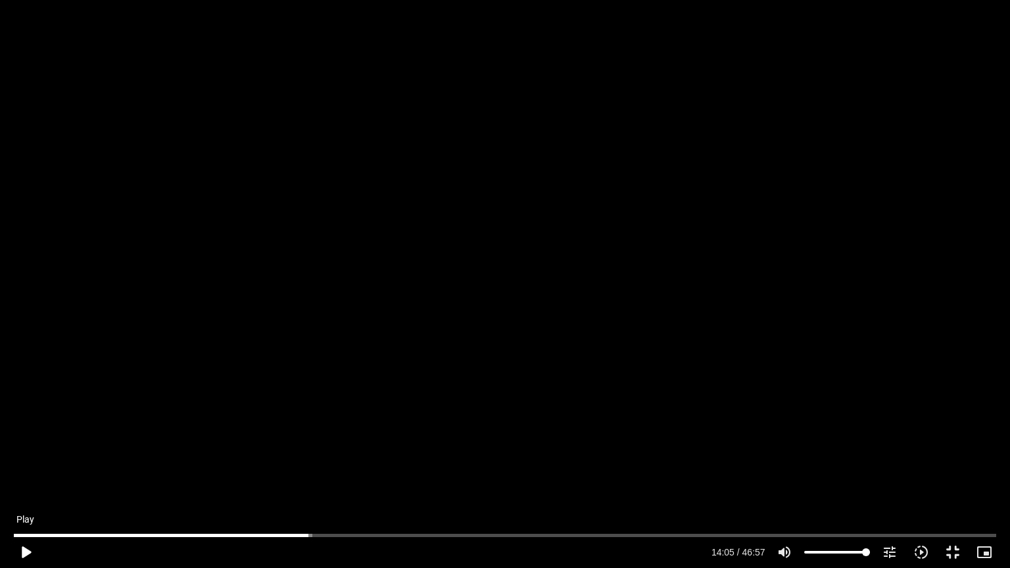
click at [27, 462] on button "play_arrow" at bounding box center [26, 552] width 32 height 32
click at [26, 462] on button "pause" at bounding box center [26, 552] width 32 height 32
click at [27, 462] on button "play_arrow" at bounding box center [26, 552] width 32 height 32
click at [24, 462] on button "pause" at bounding box center [26, 552] width 32 height 32
type input "853.698303"
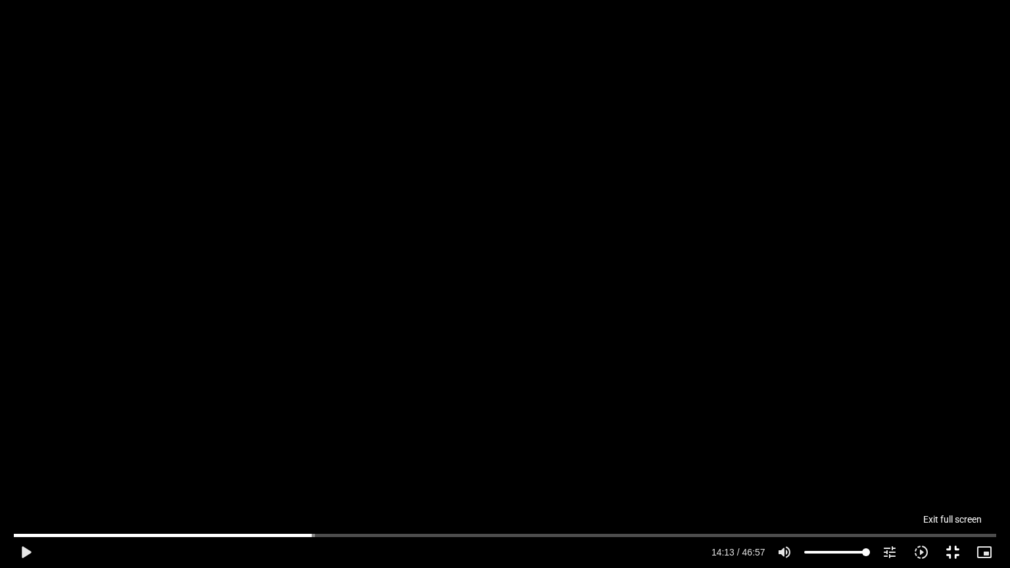
click at [949, 462] on button "fullscreen_exit" at bounding box center [953, 552] width 32 height 32
